Goal: Find contact information: Find contact information

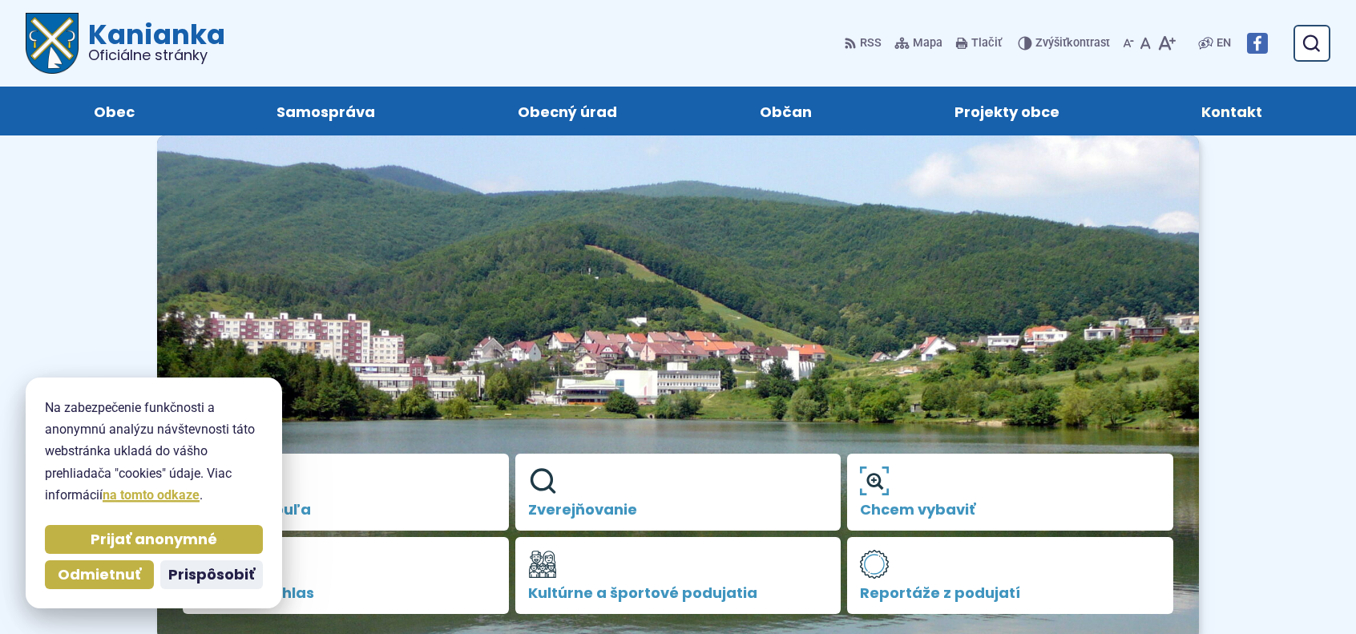
click at [1241, 113] on span "Kontakt" at bounding box center [1232, 111] width 61 height 49
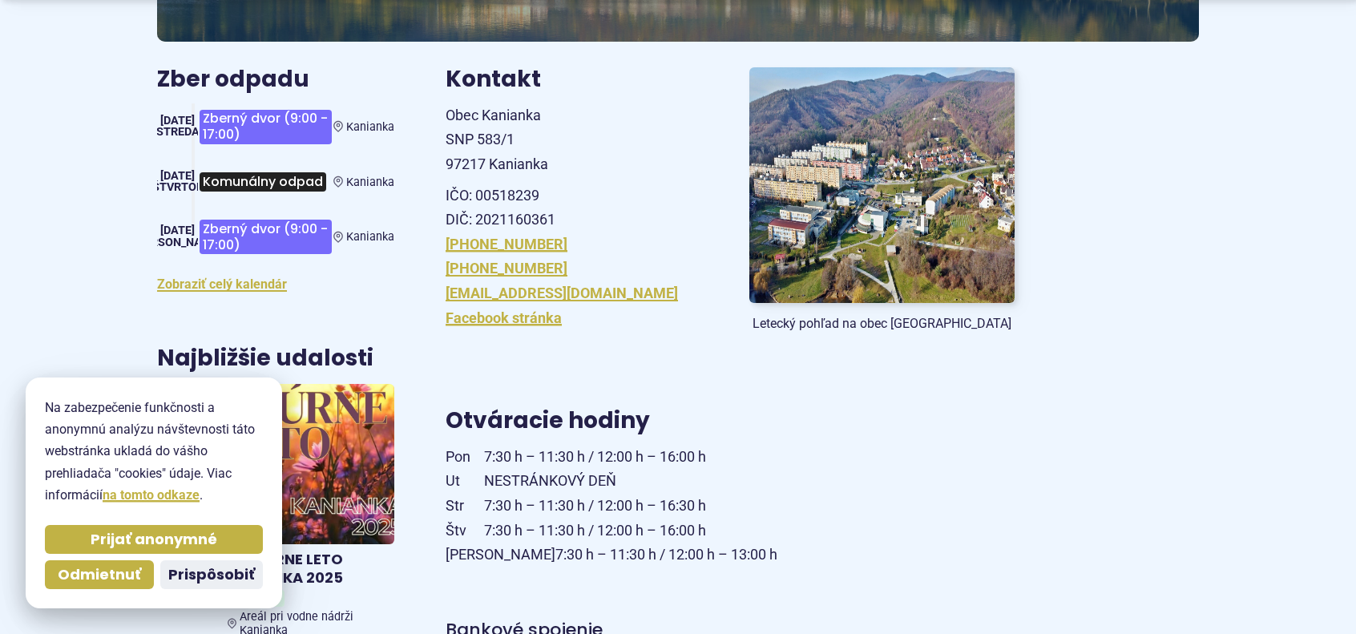
scroll to position [321, 0]
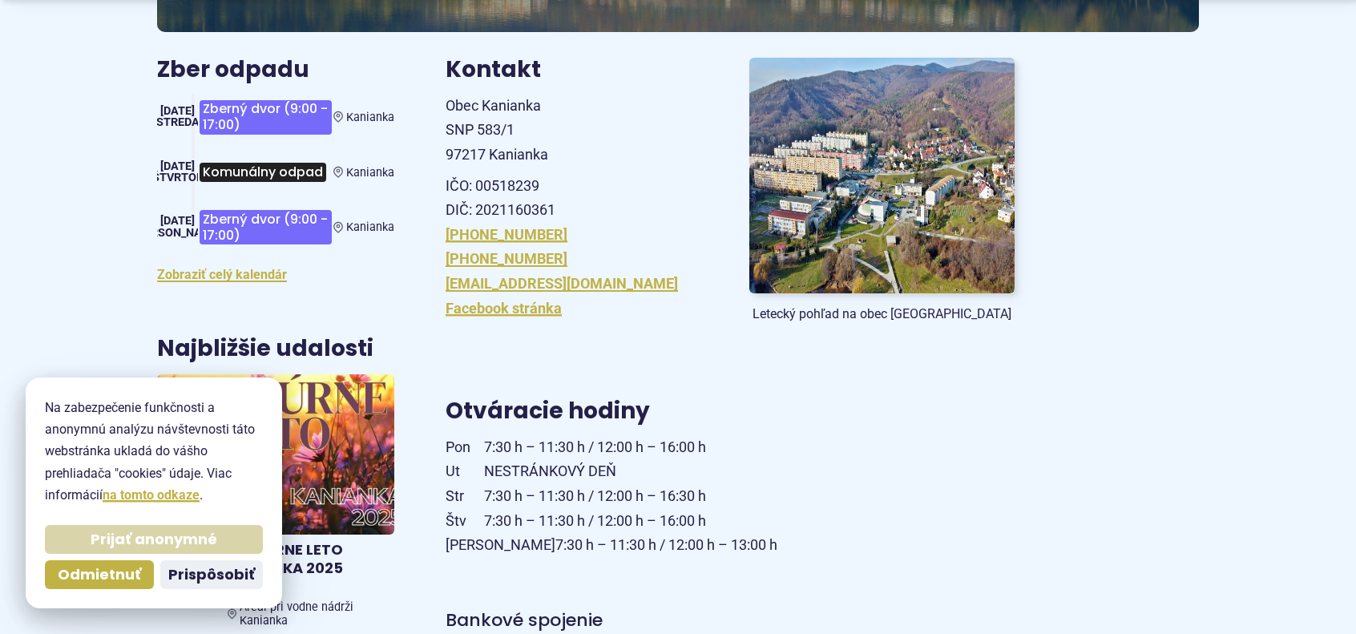
click at [157, 543] on span "Prijať anonymné" at bounding box center [154, 540] width 127 height 18
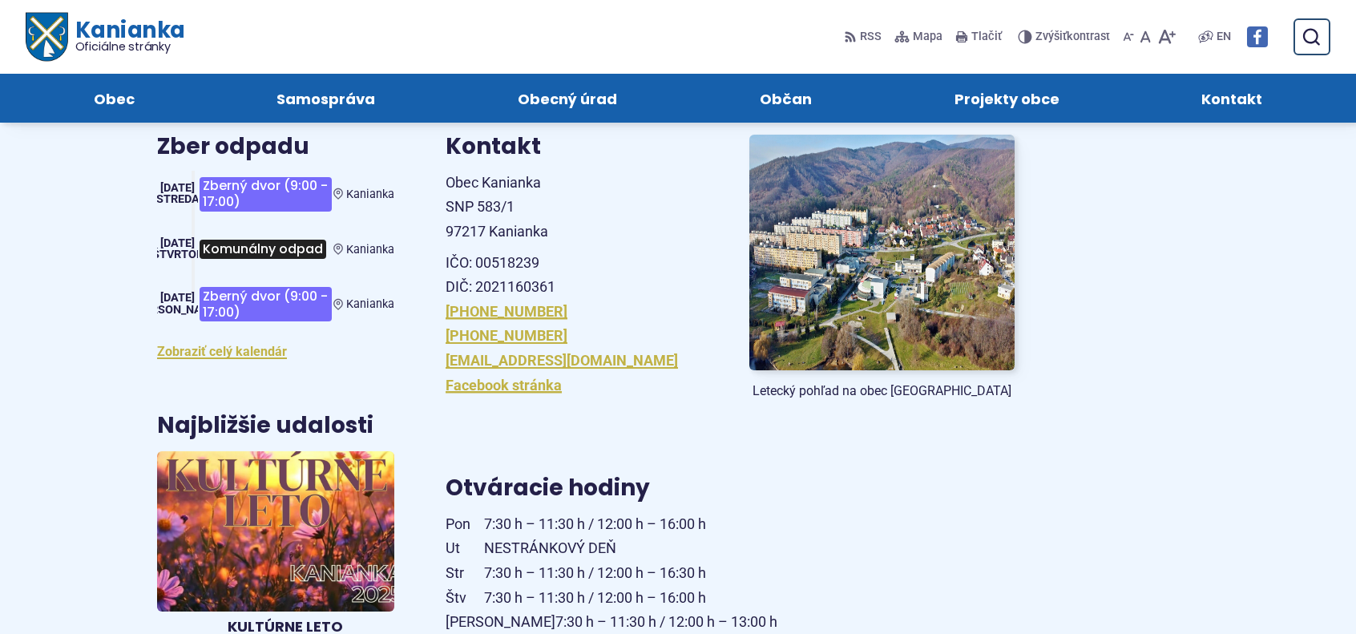
scroll to position [240, 0]
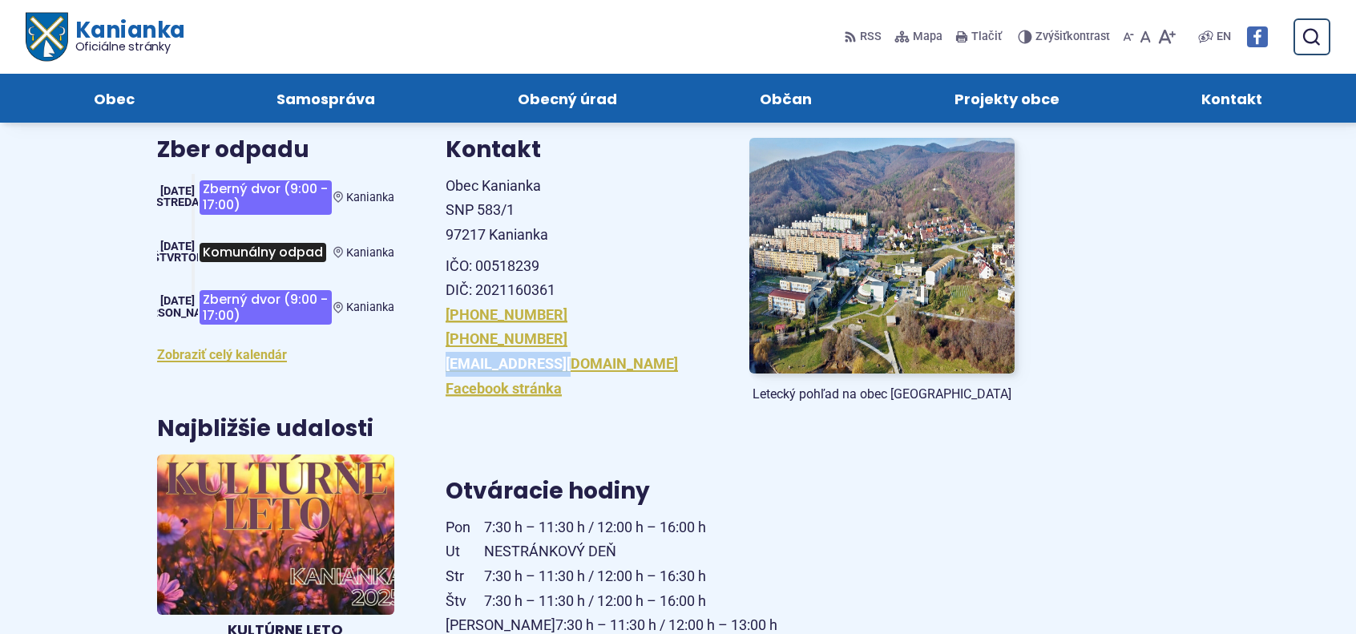
drag, startPoint x: 580, startPoint y: 360, endPoint x: 442, endPoint y: 362, distance: 137.9
copy link "[EMAIL_ADDRESS][DOMAIN_NAME]"
